Goal: Task Accomplishment & Management: Use online tool/utility

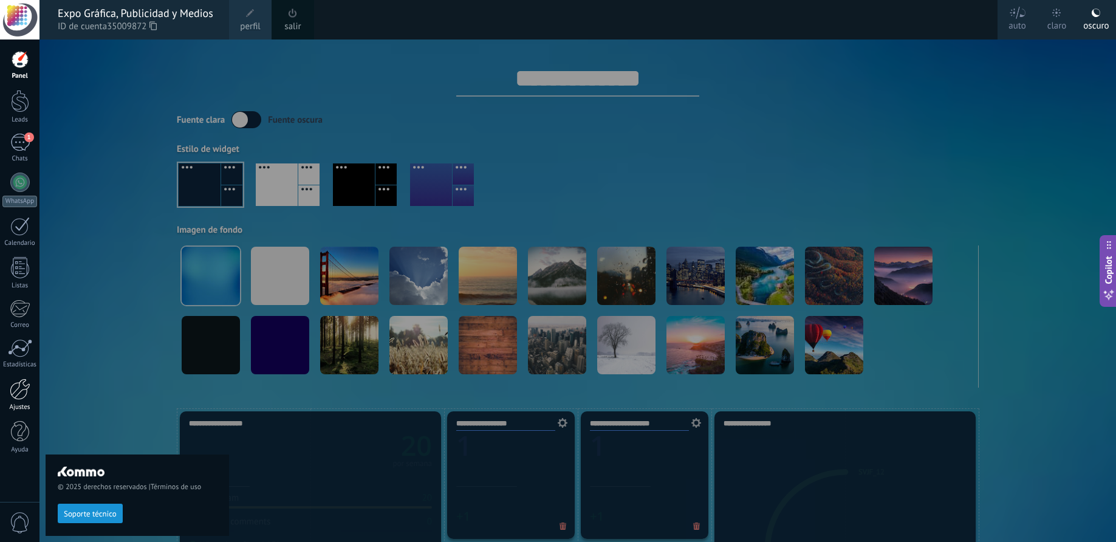
click at [22, 391] on div at bounding box center [20, 389] width 21 height 21
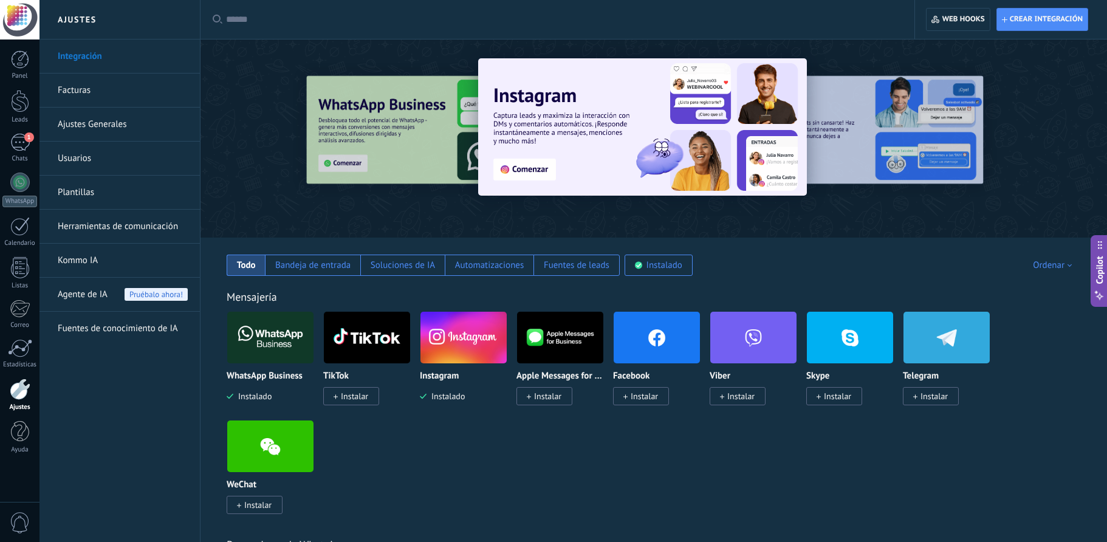
click at [639, 396] on span "Instalar" at bounding box center [644, 396] width 27 height 11
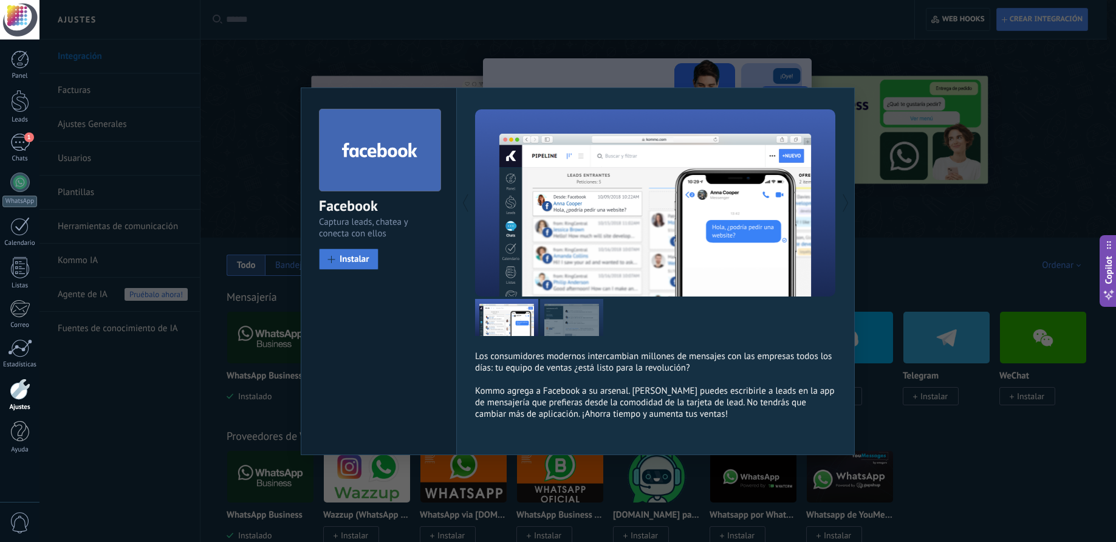
click at [342, 261] on span "Instalar" at bounding box center [355, 259] width 30 height 9
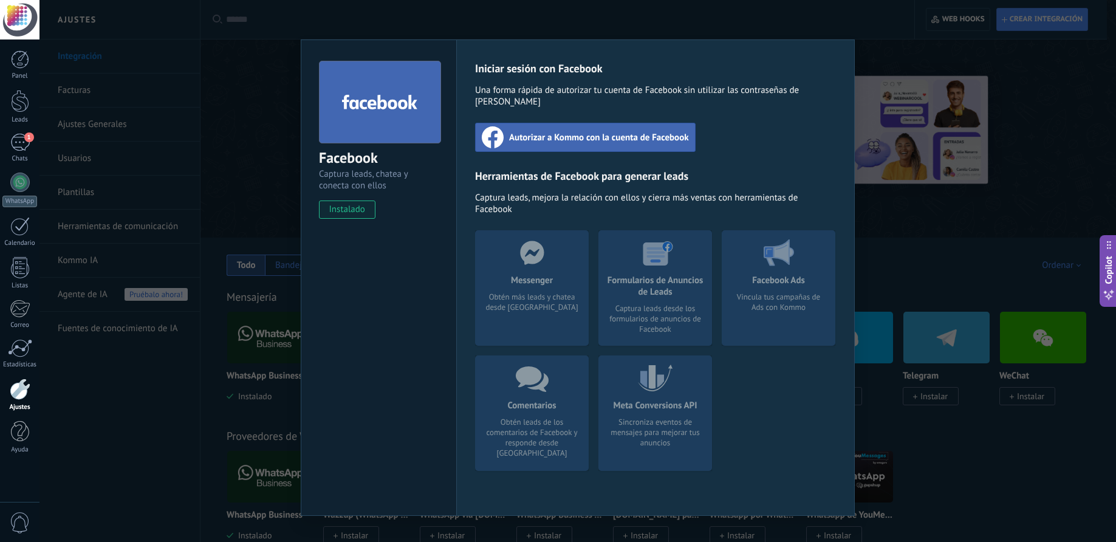
scroll to position [8, 0]
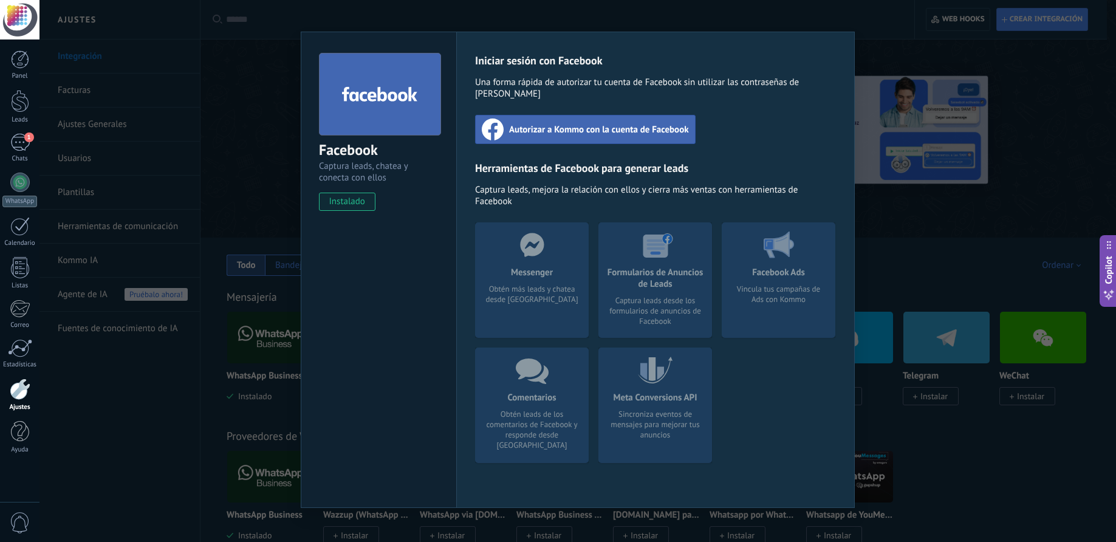
click at [19, 387] on div at bounding box center [20, 389] width 21 height 21
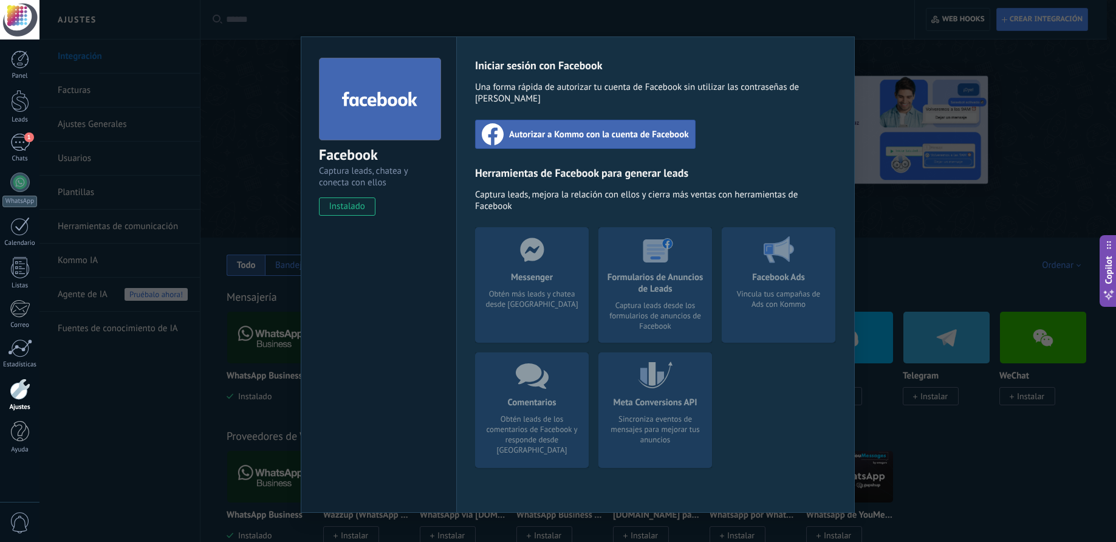
scroll to position [0, 0]
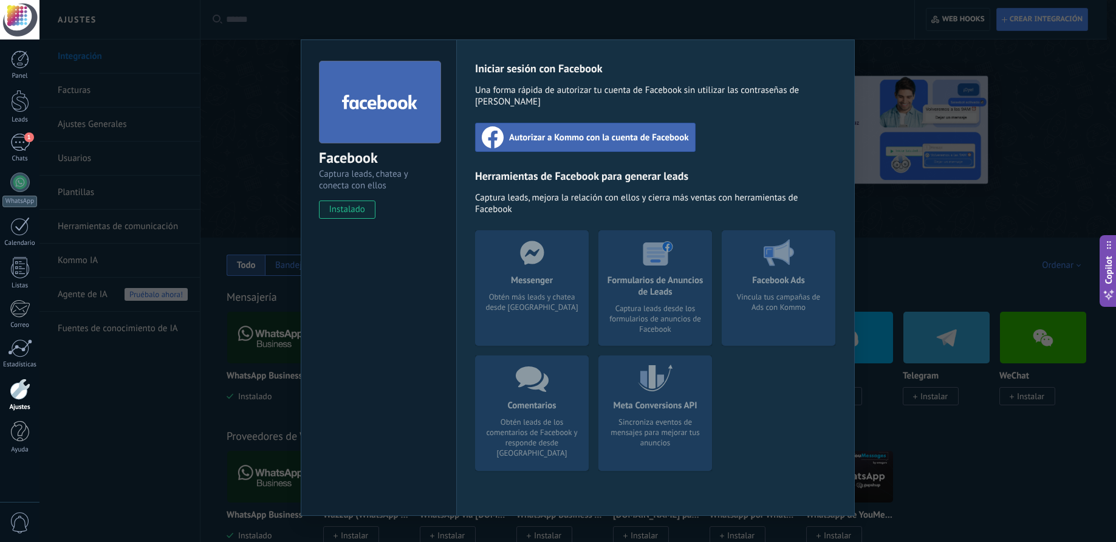
click at [571, 131] on span "Autorizar a Kommo con la cuenta de Facebook" at bounding box center [599, 137] width 180 height 12
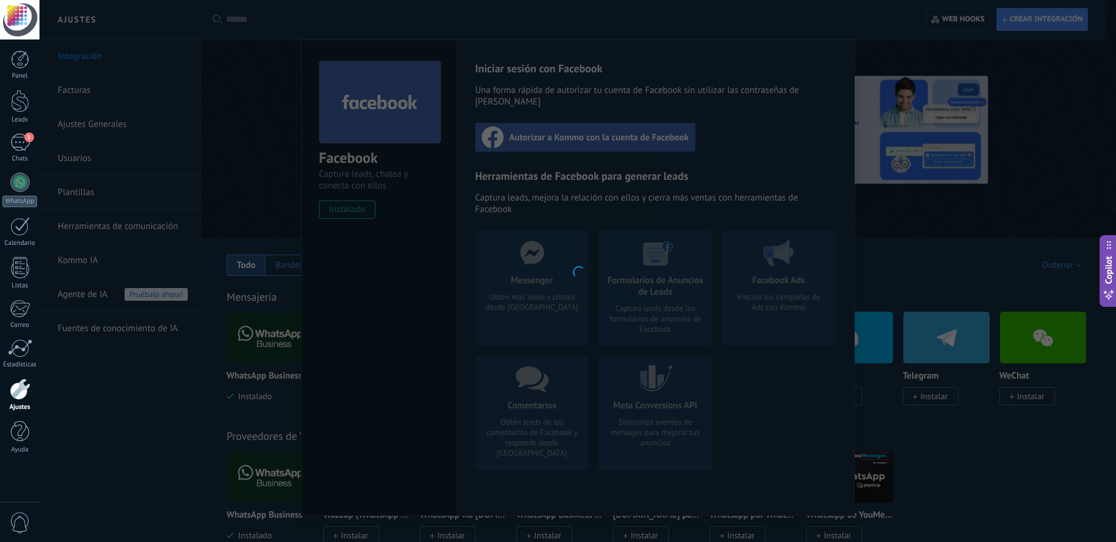
click at [22, 390] on div at bounding box center [20, 389] width 21 height 21
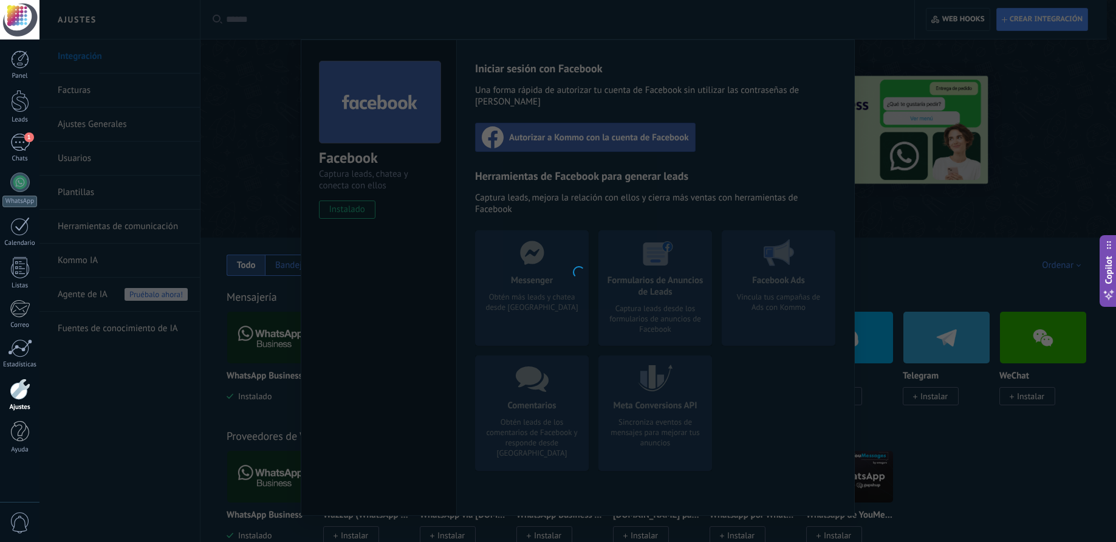
click at [22, 390] on div at bounding box center [20, 389] width 21 height 21
